Goal: Task Accomplishment & Management: Manage account settings

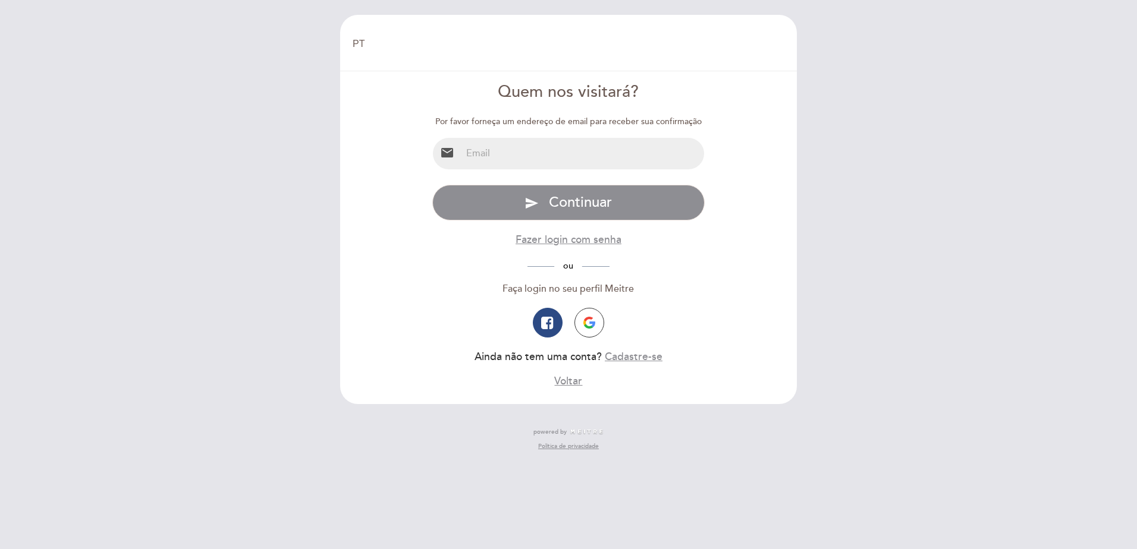
select select "pt"
click at [536, 152] on input "email" at bounding box center [582, 154] width 243 height 32
type input "[EMAIL_ADDRESS][DOMAIN_NAME]"
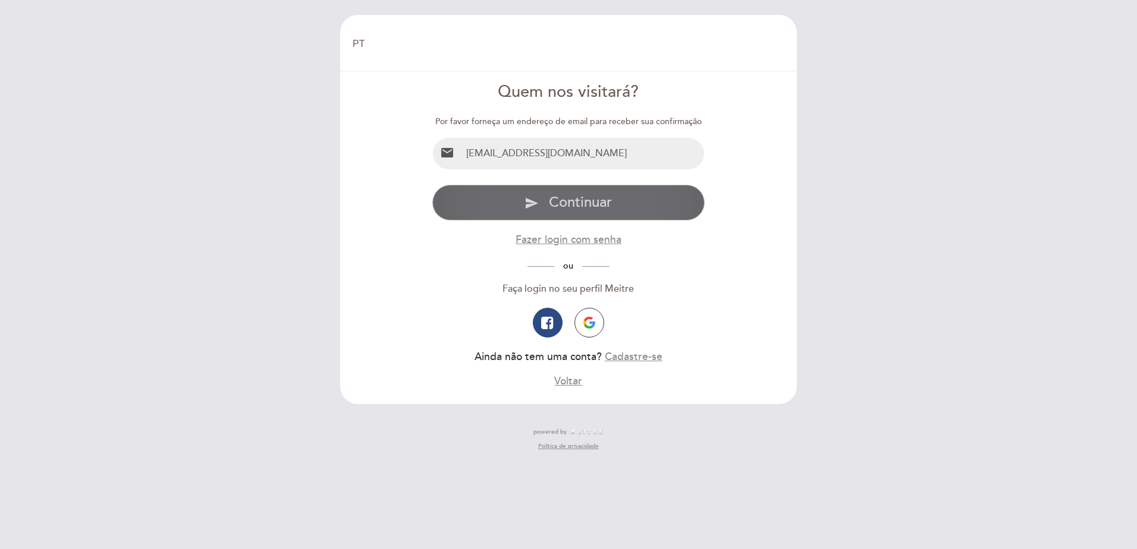
click at [602, 201] on span "Continuar" at bounding box center [580, 202] width 63 height 17
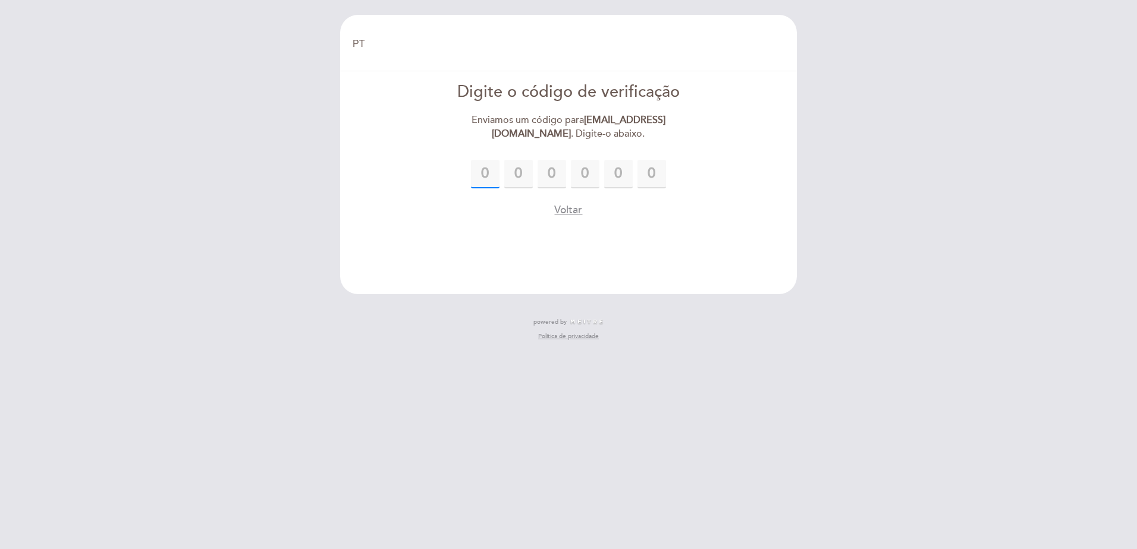
click at [495, 173] on input "text" at bounding box center [485, 174] width 29 height 29
type input "3"
type input "0"
type input "6"
type input "7"
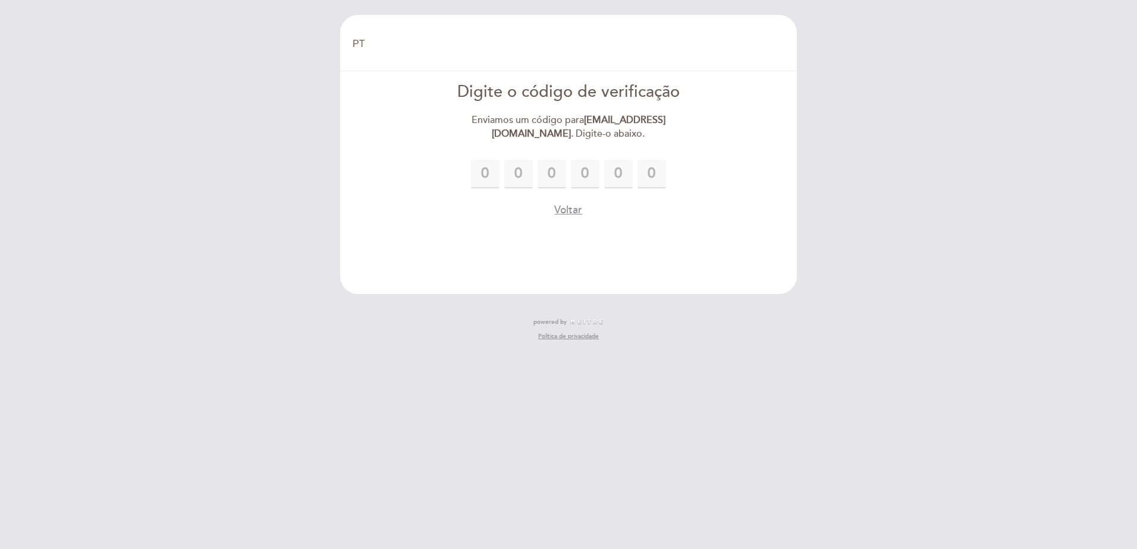
type input "4"
type input "1"
